Goal: Check status: Check status

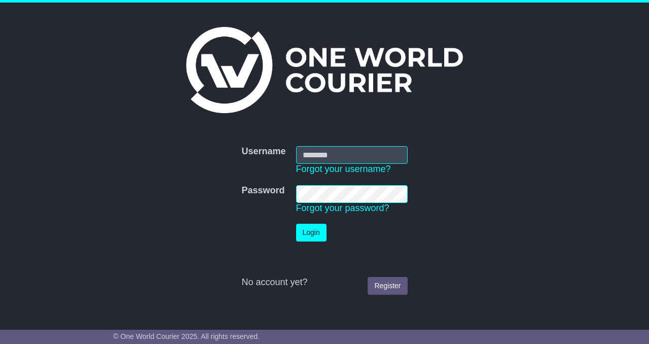
type input "**********"
click at [309, 231] on button "Login" at bounding box center [311, 233] width 30 height 18
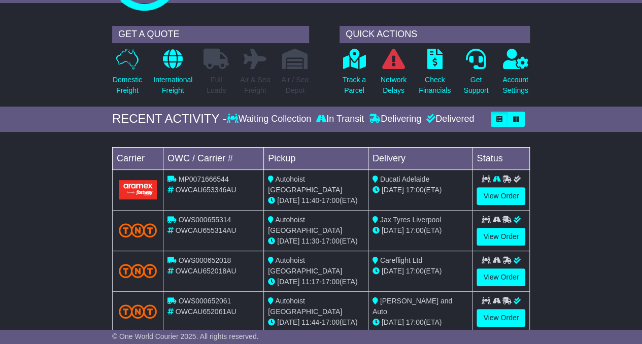
scroll to position [73, 0]
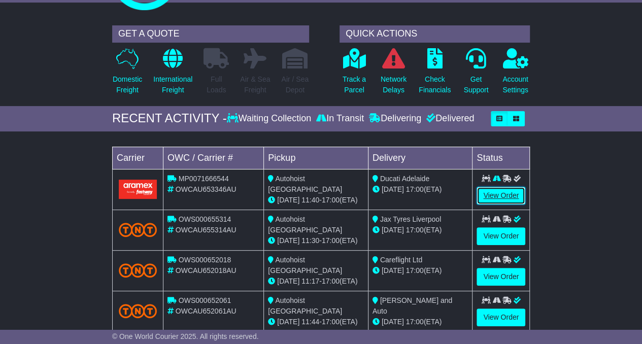
click at [502, 191] on link "View Order" at bounding box center [500, 196] width 49 height 18
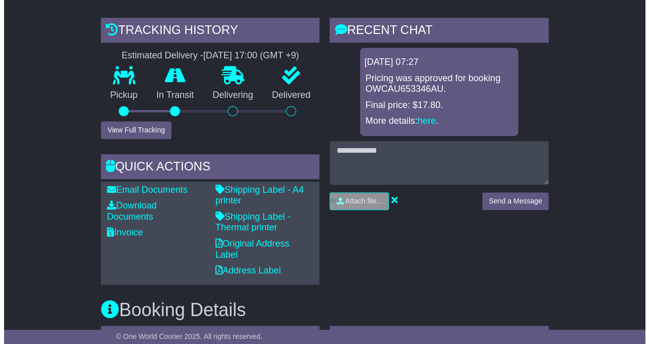
scroll to position [210, 0]
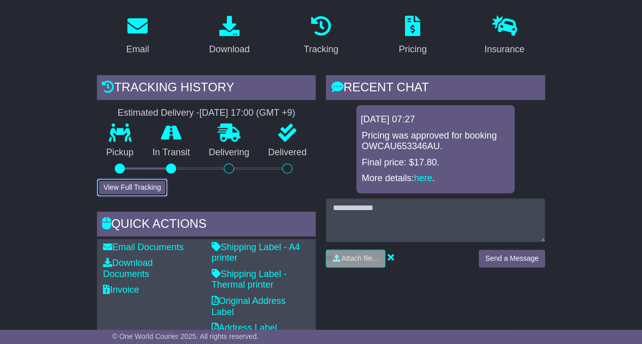
click at [148, 179] on button "View Full Tracking" at bounding box center [132, 188] width 71 height 18
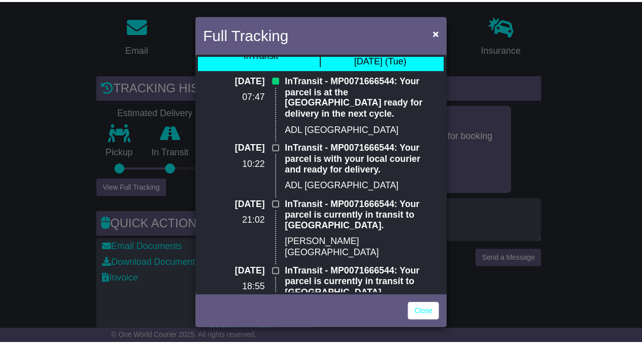
scroll to position [0, 0]
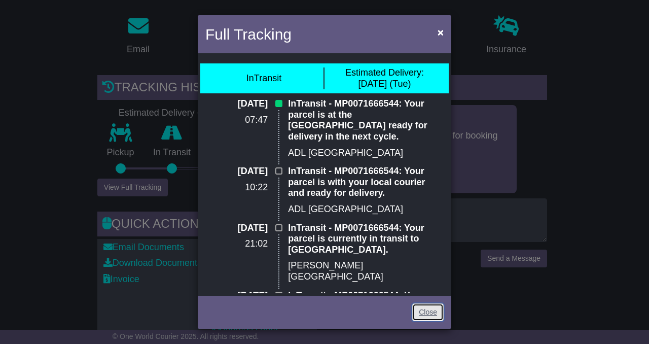
click at [429, 312] on link "Close" at bounding box center [427, 312] width 31 height 18
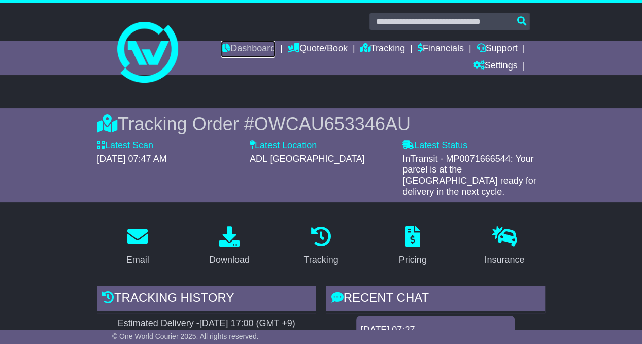
click at [235, 46] on link "Dashboard" at bounding box center [248, 49] width 54 height 17
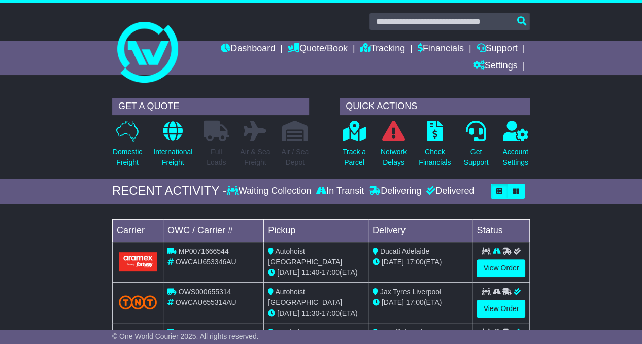
click at [94, 160] on div "GET A QUOTE Domestic Freight International Freight Full Loads Air & Sea Freight…" at bounding box center [321, 136] width 642 height 86
